Goal: Entertainment & Leisure: Consume media (video, audio)

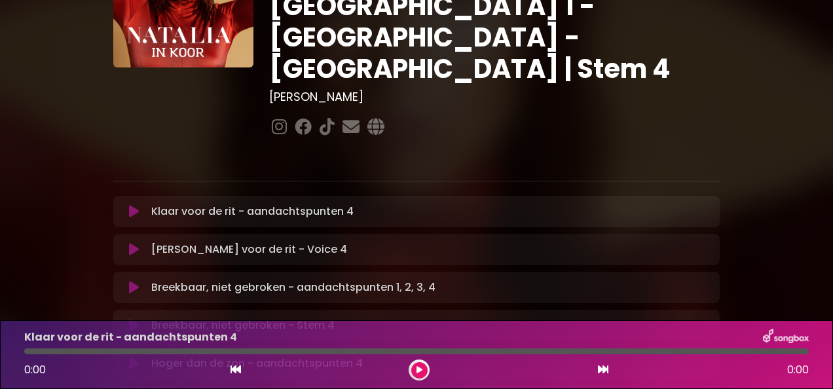
scroll to position [149, 0]
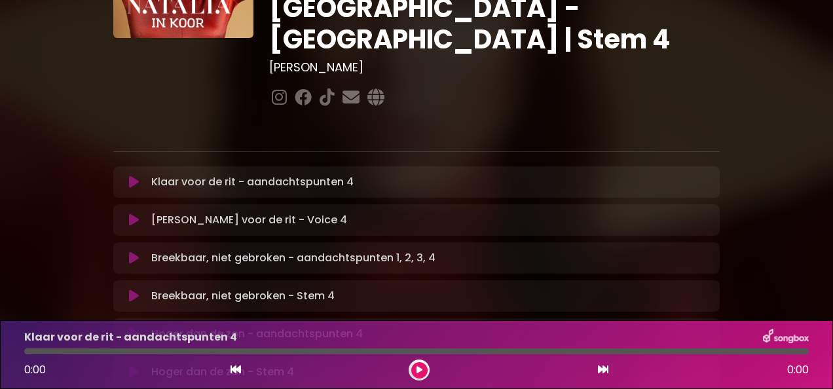
click at [134, 290] on icon at bounding box center [134, 296] width 10 height 13
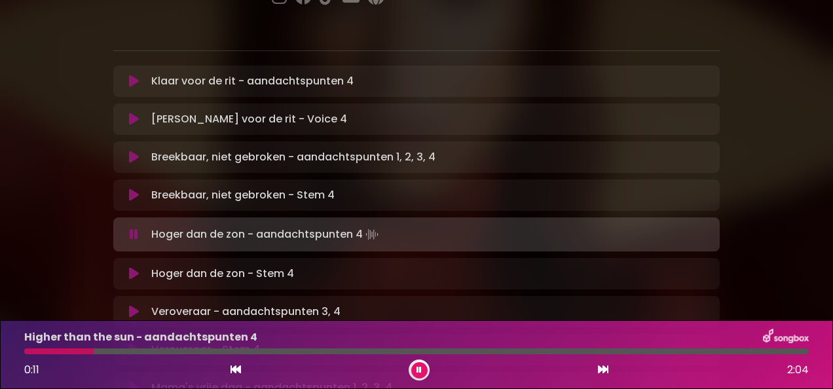
scroll to position [256, 0]
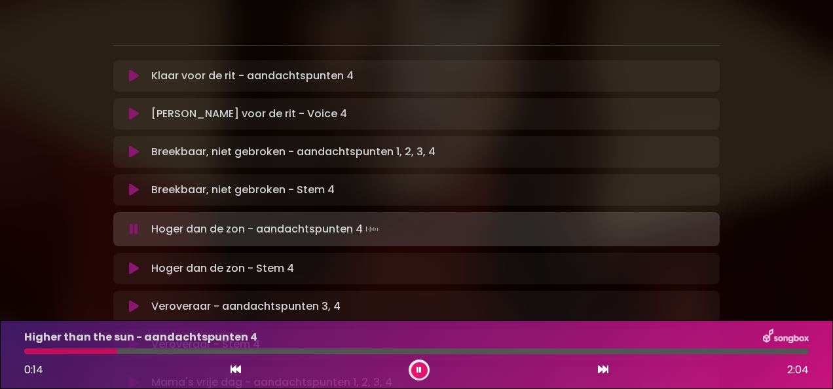
click at [136, 262] on icon at bounding box center [134, 268] width 10 height 13
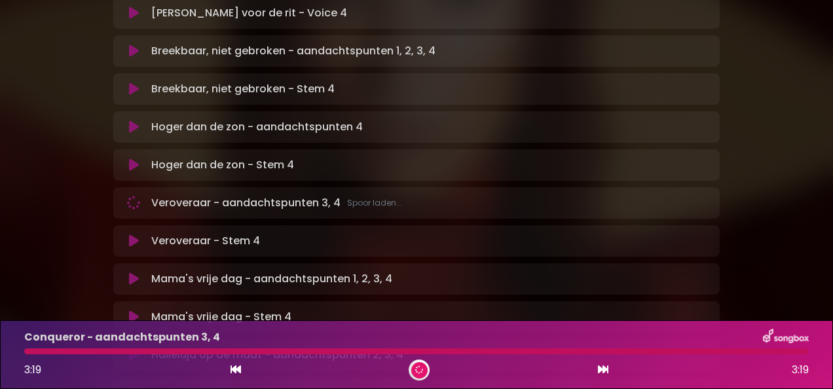
scroll to position [375, 0]
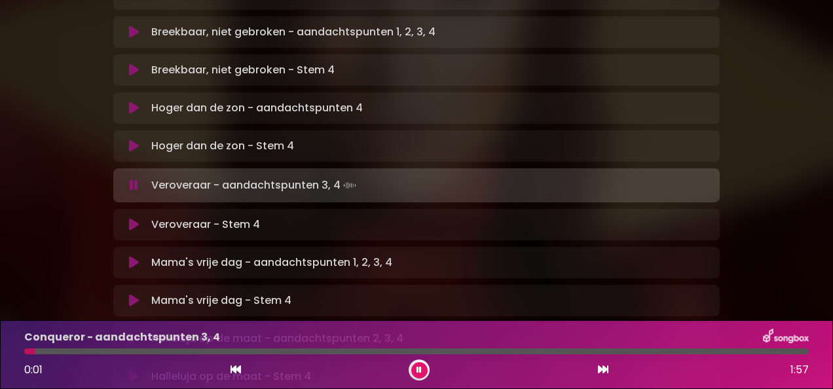
click at [134, 294] on icon at bounding box center [134, 300] width 10 height 13
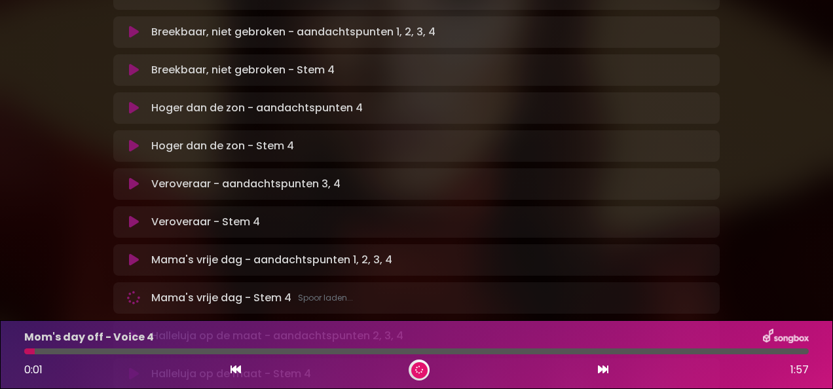
click at [132, 216] on icon at bounding box center [134, 222] width 10 height 13
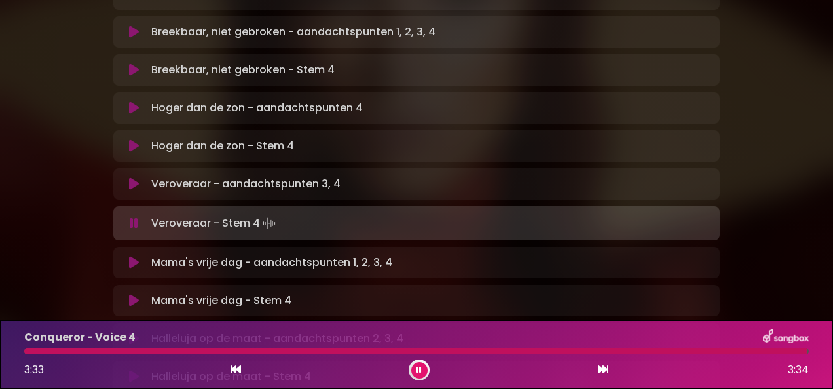
click at [527, 210] on div "Klaar voor de rit - aandachtspunten 4 Loading Track... Name" at bounding box center [416, 394] width 607 height 908
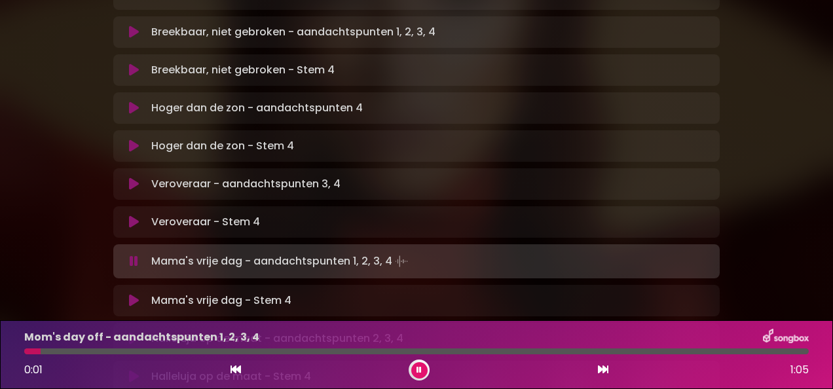
click at [132, 294] on icon at bounding box center [134, 300] width 10 height 13
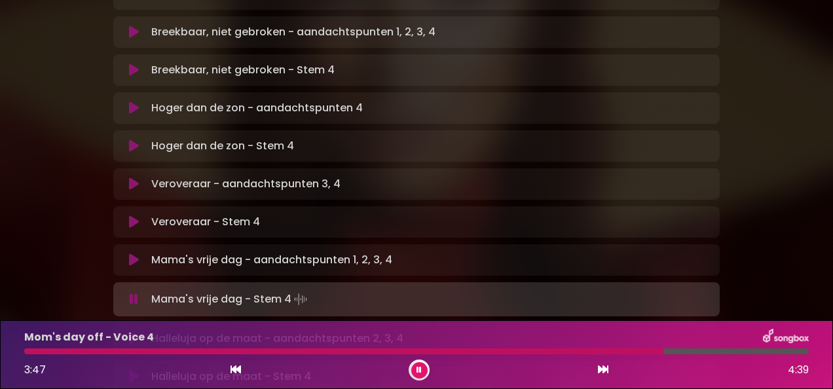
click at [52, 127] on div "[PERSON_NAME] in [GEOGRAPHIC_DATA] | [GEOGRAPHIC_DATA] 1 - [GEOGRAPHIC_DATA] - …" at bounding box center [416, 255] width 747 height 1231
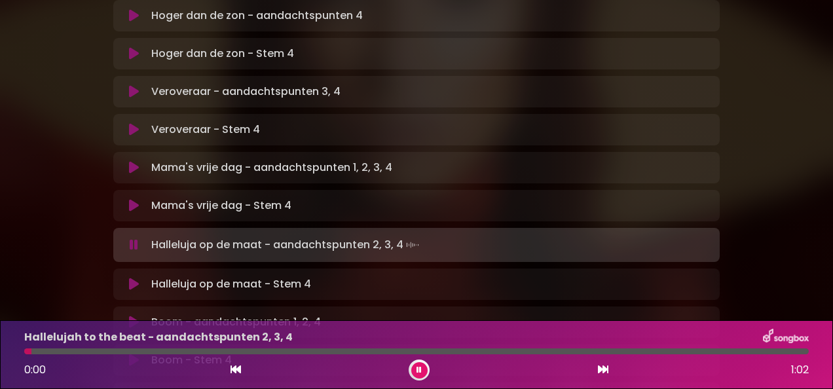
scroll to position [478, 0]
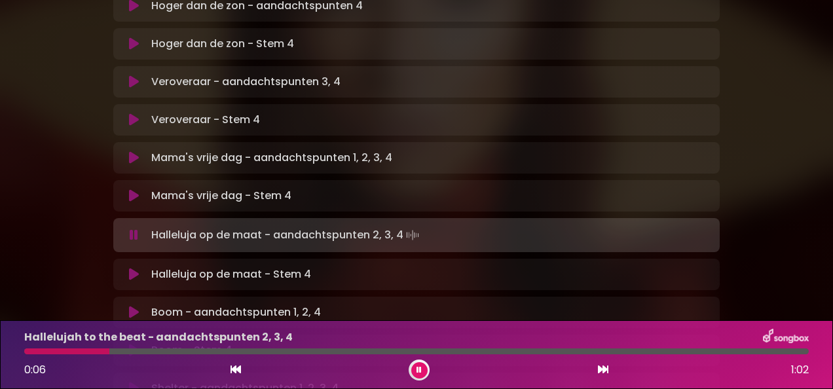
click at [132, 268] on icon at bounding box center [134, 274] width 10 height 13
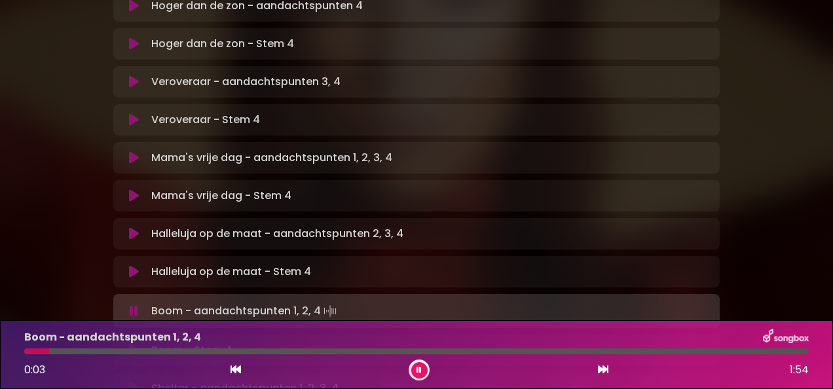
click at [134, 344] on icon at bounding box center [134, 350] width 10 height 13
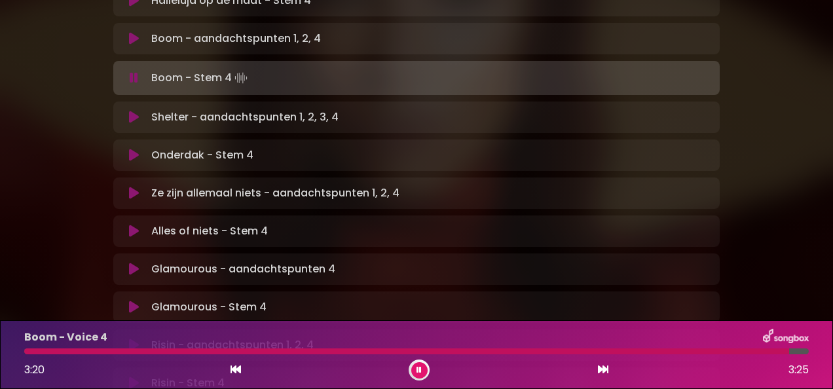
scroll to position [757, 0]
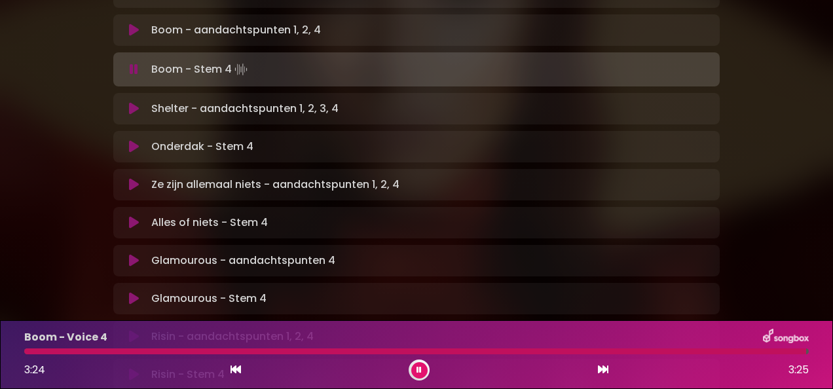
click at [132, 140] on icon at bounding box center [134, 146] width 10 height 13
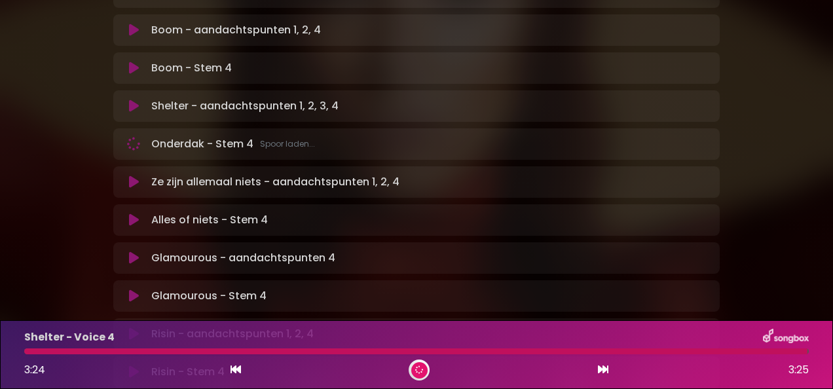
scroll to position [756, 0]
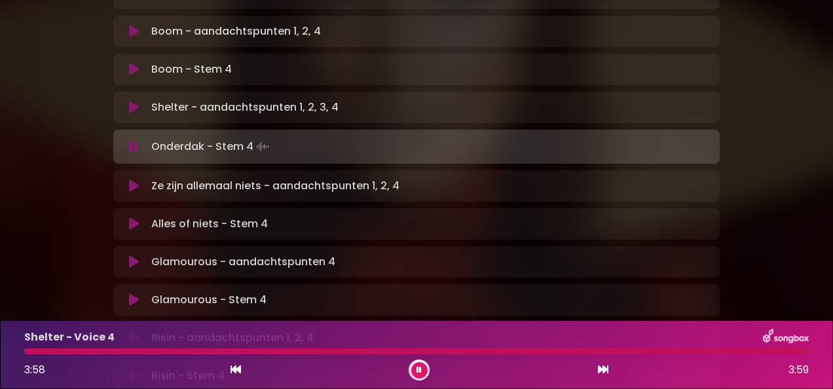
click at [133, 218] on icon at bounding box center [134, 224] width 10 height 13
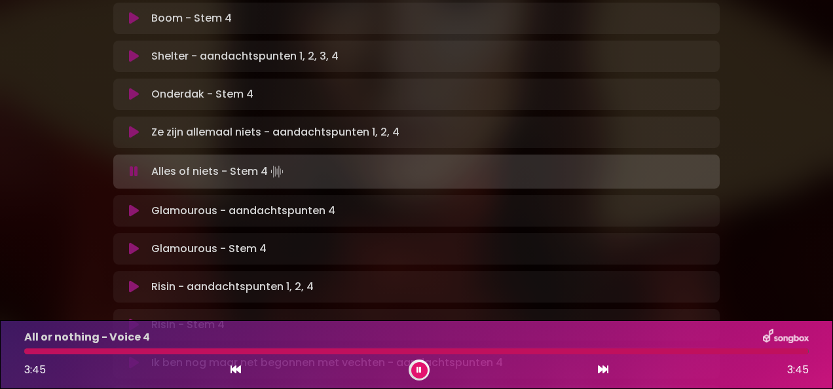
scroll to position [823, 0]
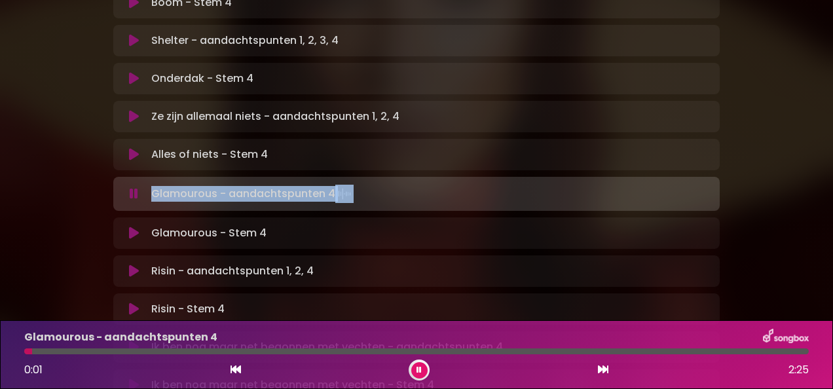
drag, startPoint x: 133, startPoint y: 148, endPoint x: 7, endPoint y: 121, distance: 129.4
drag, startPoint x: 7, startPoint y: 121, endPoint x: 134, endPoint y: 161, distance: 133.4
click at [134, 227] on icon at bounding box center [134, 233] width 10 height 13
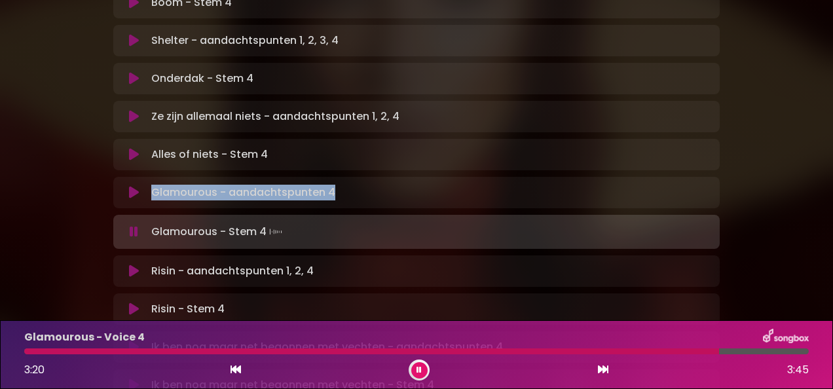
click at [134, 225] on icon at bounding box center [134, 231] width 9 height 13
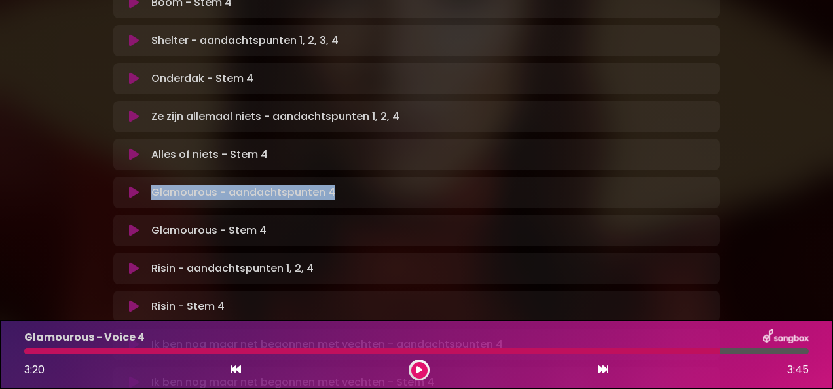
click at [134, 300] on icon at bounding box center [134, 306] width 10 height 13
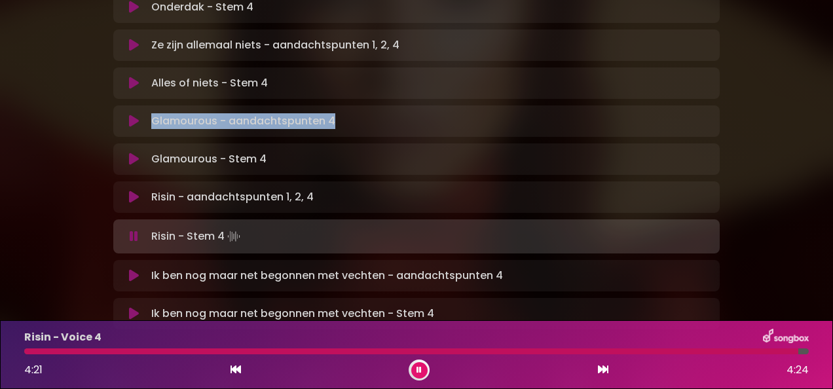
scroll to position [911, 0]
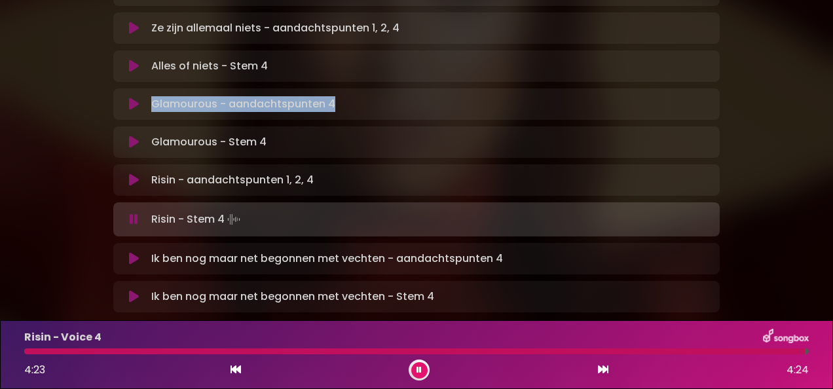
click at [136, 290] on icon at bounding box center [134, 296] width 10 height 13
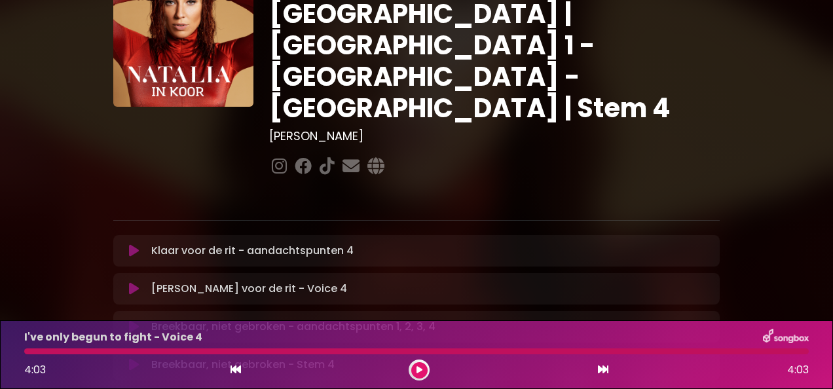
scroll to position [0, 0]
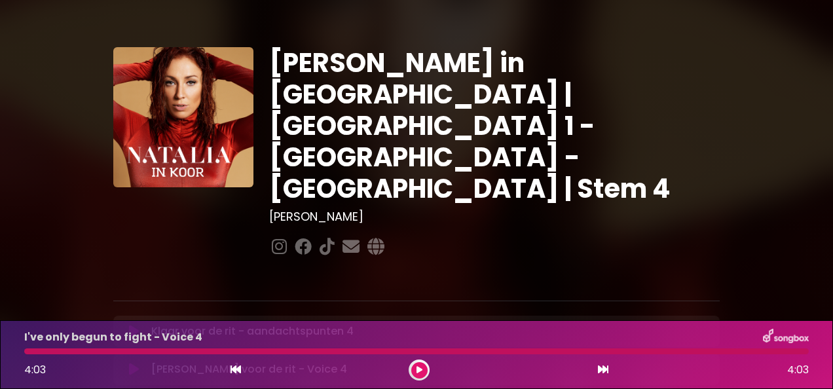
click at [132, 363] on icon at bounding box center [134, 369] width 10 height 13
click at [419, 370] on icon at bounding box center [420, 370] width 6 height 8
